Goal: Communication & Community: Answer question/provide support

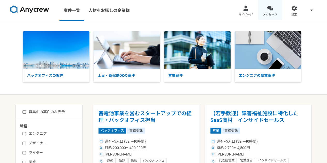
click at [270, 8] on div at bounding box center [270, 8] width 6 height 6
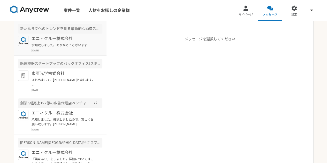
click at [56, 48] on div "エニィクルー株式会社 承知致しました。ありがとうございます! [DATE]" at bounding box center [67, 44] width 71 height 17
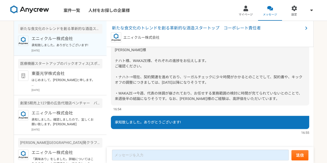
scroll to position [386, 0]
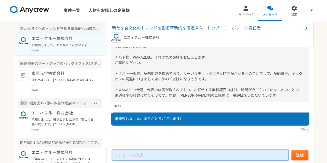
click at [144, 150] on textarea at bounding box center [200, 155] width 177 height 11
type textarea "r"
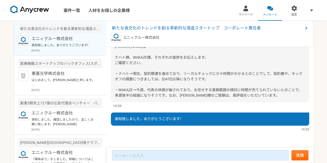
click at [180, 81] on span "[PERSON_NAME]様 ナハト様、WAKAZE様、それぞれの進捗をお伝えします。 ご確認ください。 ・ナハト→現在、契約関連を進めており、リーガルチェッ…" at bounding box center [209, 71] width 188 height 53
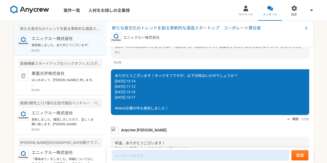
scroll to position [187, 0]
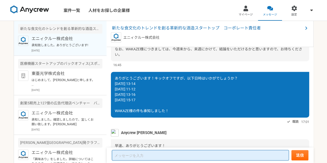
click at [154, 155] on textarea at bounding box center [200, 155] width 177 height 10
type textarea "ｒ"
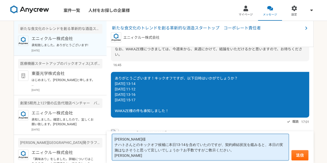
click at [165, 148] on textarea "[PERSON_NAME]様 ナハトさんとのキックオフ候補に本日13-14を含めていたのですが、契約締結状況を鑑みると、本日の実施はなさそうと思って宜しいでし…" at bounding box center [200, 147] width 177 height 27
click at [252, 150] on textarea "[PERSON_NAME]様 ナハトさんとのキックオフ候補に本日13-14を含めていたのですが、契約締結状況を鑑みると、本日の実施はなさそうと思って宜しいでし…" at bounding box center [200, 147] width 177 height 27
type textarea "[PERSON_NAME]様 ナハトさんとのキックオフ候補に本日13-14を含めていたのですが、契約締結状況を鑑みると、本日の実施はなさそうと思って宜しいでし…"
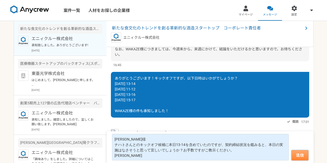
click at [299, 153] on button "送信" at bounding box center [300, 155] width 17 height 10
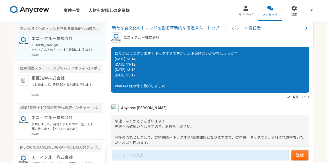
scroll to position [416, 0]
